Goal: Task Accomplishment & Management: Manage account settings

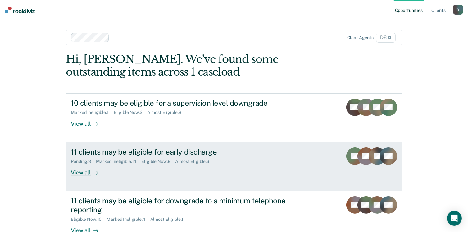
click at [82, 172] on div "View all" at bounding box center [88, 170] width 35 height 12
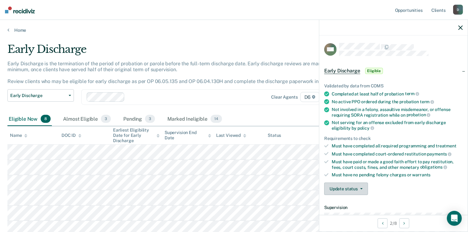
click at [352, 189] on button "Update status" at bounding box center [346, 188] width 44 height 12
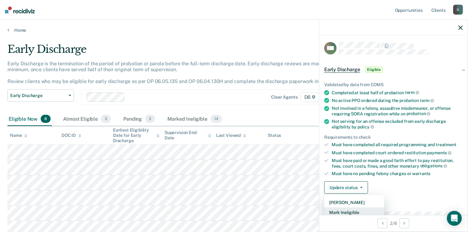
click at [359, 211] on button "Mark Ineligible" at bounding box center [354, 212] width 60 height 10
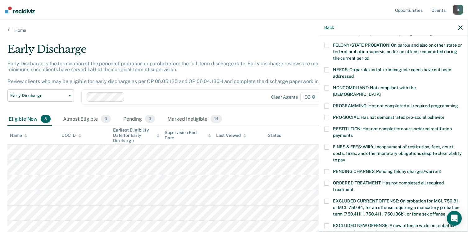
scroll to position [88, 0]
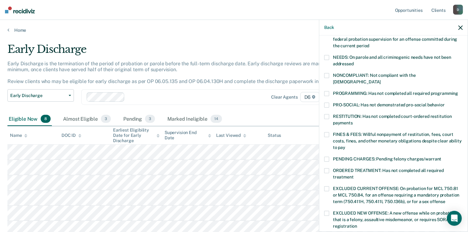
click at [326, 168] on span at bounding box center [326, 170] width 5 height 5
click at [354, 175] on input "ORDERED TREATMENT: Has not completed all required treatment" at bounding box center [354, 175] width 0 height 0
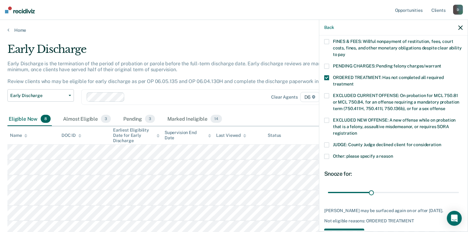
scroll to position [201, 0]
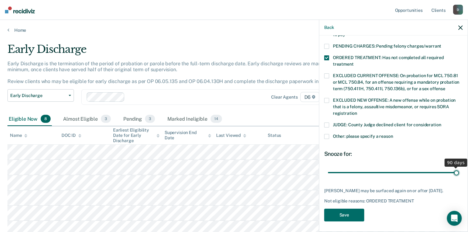
type input "90"
click at [452, 167] on input "range" at bounding box center [393, 172] width 131 height 11
click at [333, 210] on button "Save" at bounding box center [344, 215] width 40 height 13
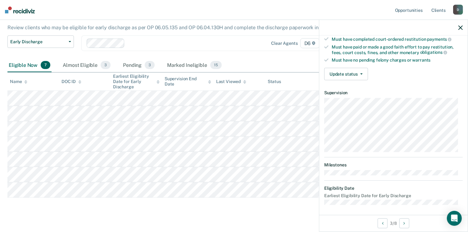
scroll to position [63, 0]
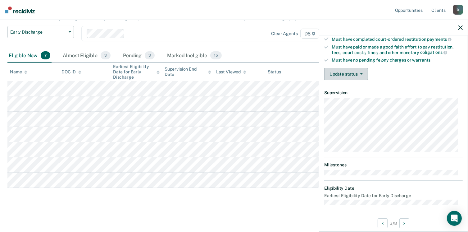
click at [330, 72] on button "Update status" at bounding box center [346, 74] width 44 height 12
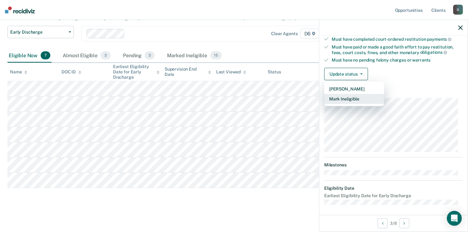
click at [342, 96] on button "Mark Ineligible" at bounding box center [354, 99] width 60 height 10
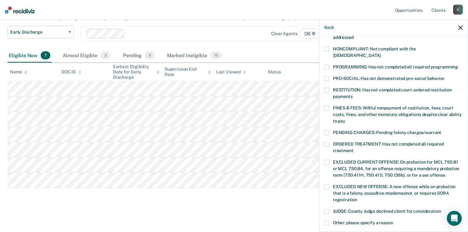
click at [325, 130] on span at bounding box center [326, 132] width 5 height 5
click at [442, 130] on input "PENDING CHARGES: Pending felony charges/warrant" at bounding box center [442, 130] width 0 height 0
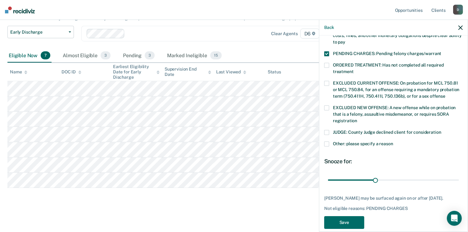
scroll to position [196, 0]
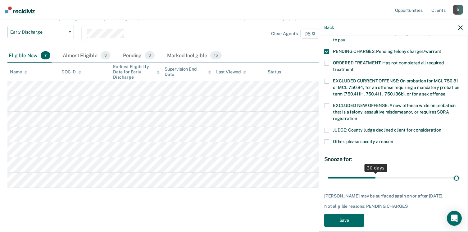
type input "82"
click at [452, 172] on input "range" at bounding box center [393, 177] width 131 height 11
click at [342, 214] on button "Save" at bounding box center [344, 220] width 40 height 13
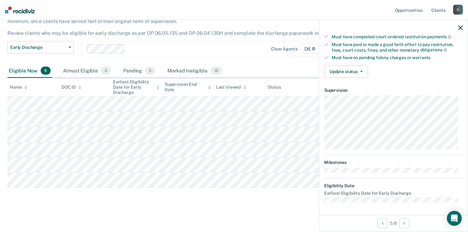
scroll to position [115, 0]
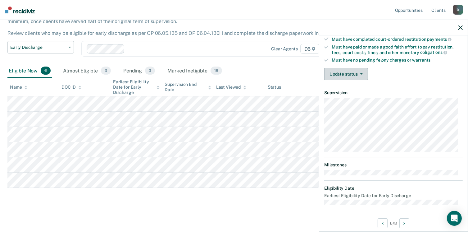
click at [334, 71] on button "Update status" at bounding box center [346, 74] width 44 height 12
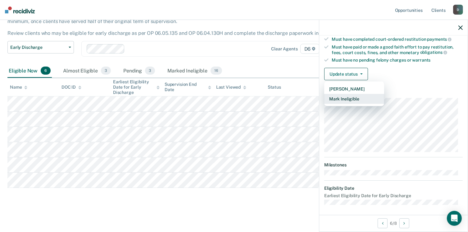
click at [343, 97] on button "Mark Ineligible" at bounding box center [354, 99] width 60 height 10
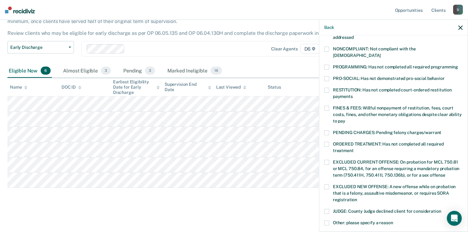
click at [327, 130] on span at bounding box center [326, 132] width 5 height 5
click at [442, 130] on input "PENDING CHARGES: Pending felony charges/warrant" at bounding box center [442, 130] width 0 height 0
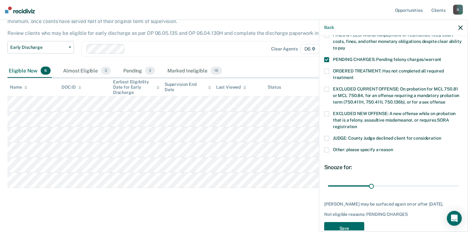
scroll to position [196, 0]
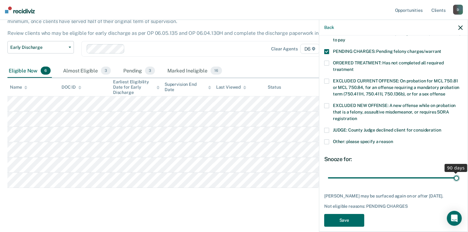
type input "90"
click at [452, 172] on input "range" at bounding box center [393, 177] width 131 height 11
click at [333, 214] on button "Save" at bounding box center [344, 220] width 40 height 13
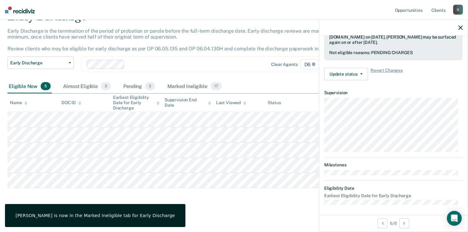
scroll to position [115, 0]
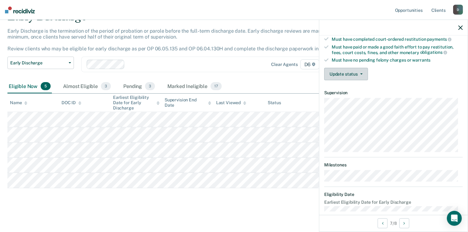
click at [333, 74] on button "Update status" at bounding box center [346, 74] width 44 height 12
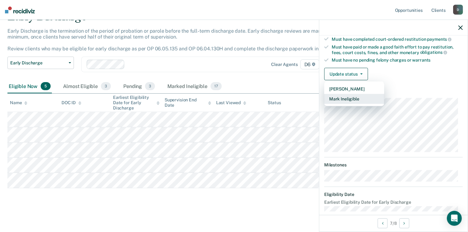
click at [344, 97] on button "Mark Ineligible" at bounding box center [354, 99] width 60 height 10
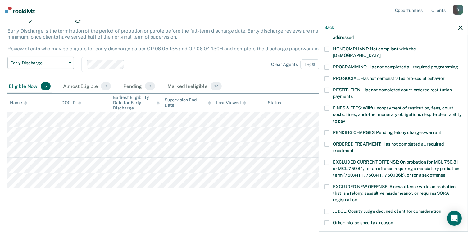
click at [327, 142] on span at bounding box center [326, 144] width 5 height 5
click at [354, 148] on input "ORDERED TREATMENT: Has not completed all required treatment" at bounding box center [354, 148] width 0 height 0
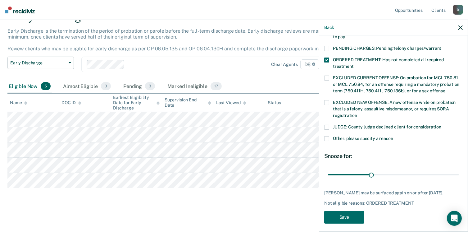
scroll to position [201, 0]
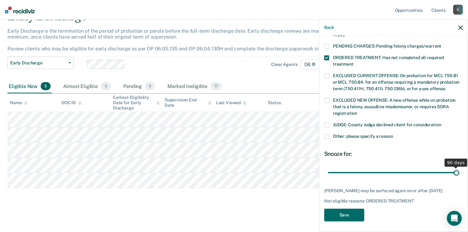
type input "90"
click at [452, 167] on input "range" at bounding box center [393, 172] width 131 height 11
click at [346, 212] on button "Save" at bounding box center [344, 215] width 40 height 13
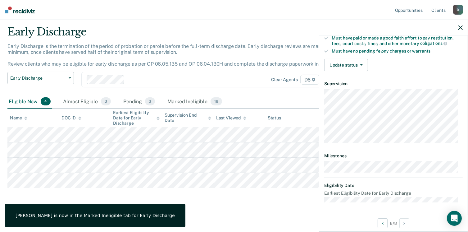
scroll to position [121, 0]
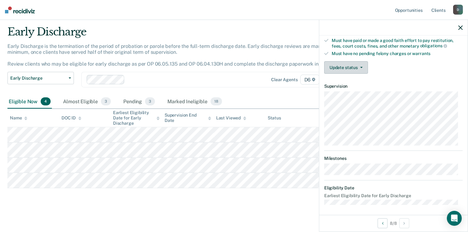
click at [338, 67] on button "Update status" at bounding box center [346, 67] width 44 height 12
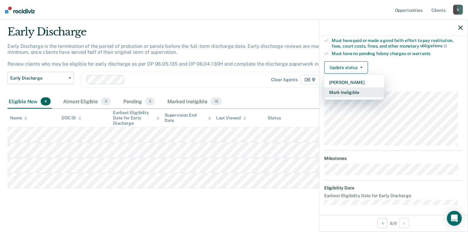
click at [345, 89] on button "Mark Ineligible" at bounding box center [354, 92] width 60 height 10
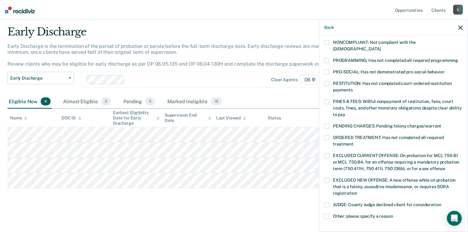
click at [326, 202] on span at bounding box center [326, 204] width 5 height 5
click at [442, 202] on input "JUDGE: County Judge declined client for consideration" at bounding box center [442, 202] width 0 height 0
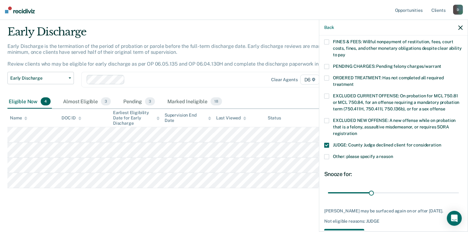
scroll to position [183, 0]
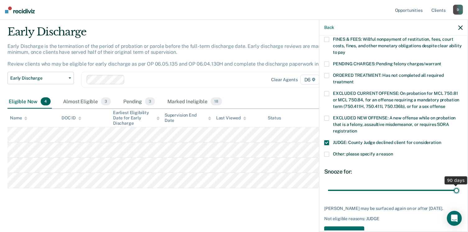
type input "90"
click at [452, 185] on input "range" at bounding box center [393, 190] width 131 height 11
click at [347, 230] on button "Save" at bounding box center [344, 232] width 40 height 13
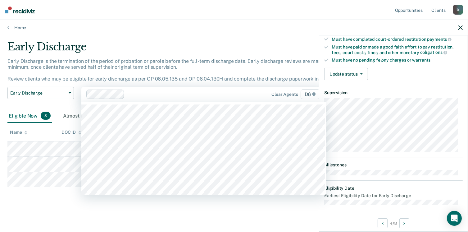
scroll to position [2, 0]
drag, startPoint x: 168, startPoint y: 95, endPoint x: 9, endPoint y: 26, distance: 173.4
click at [9, 26] on div "Opportunities Client s [EMAIL_ADDRESS][US_STATE][DOMAIN_NAME] D Profile How it …" at bounding box center [234, 115] width 468 height 234
click at [9, 26] on icon at bounding box center [8, 27] width 2 height 5
